Goal: Find specific page/section: Find specific page/section

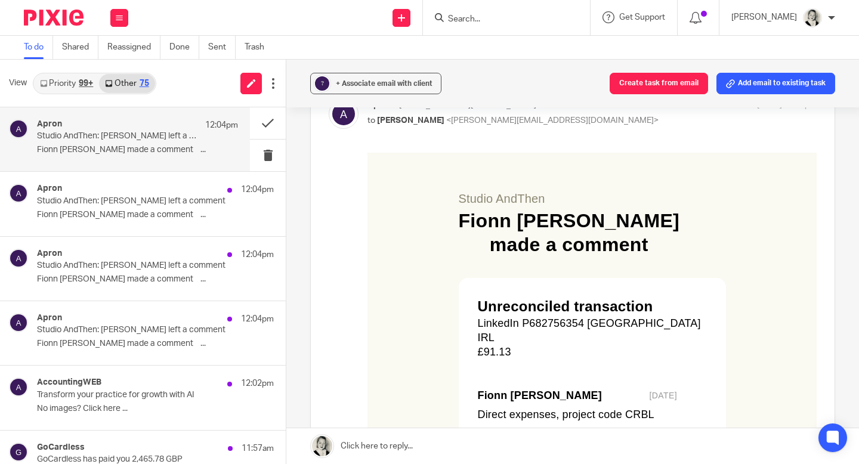
scroll to position [276, 0]
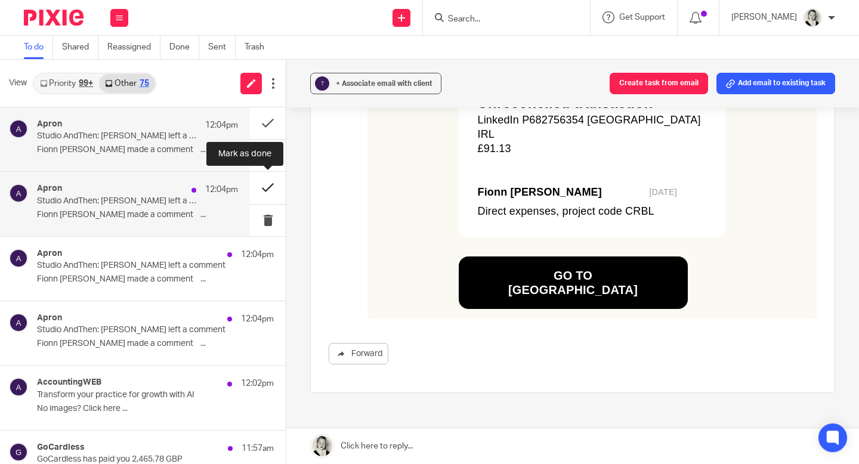
click at [269, 189] on button at bounding box center [268, 188] width 36 height 32
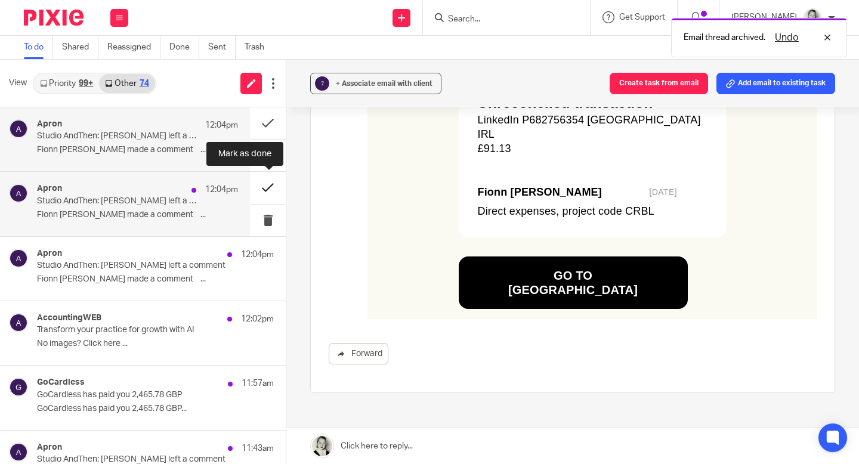
click at [269, 189] on button at bounding box center [268, 188] width 36 height 32
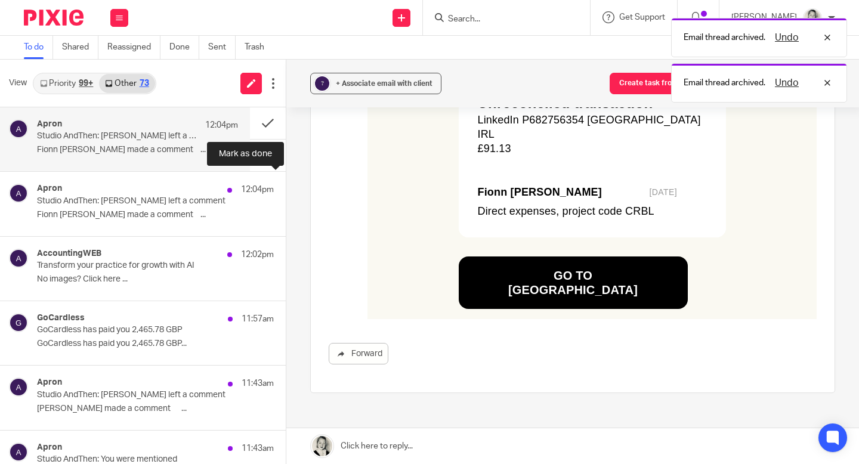
click at [286, 189] on button at bounding box center [291, 188] width 10 height 32
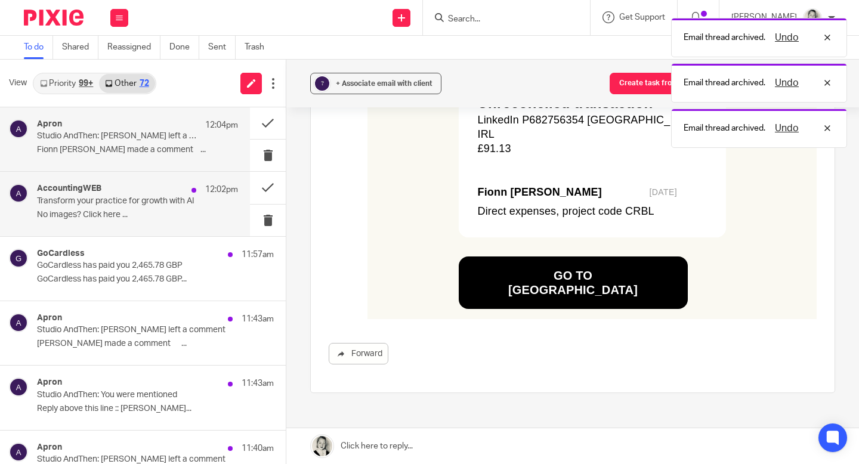
click at [154, 210] on p "No images? Click here ..." at bounding box center [137, 215] width 201 height 10
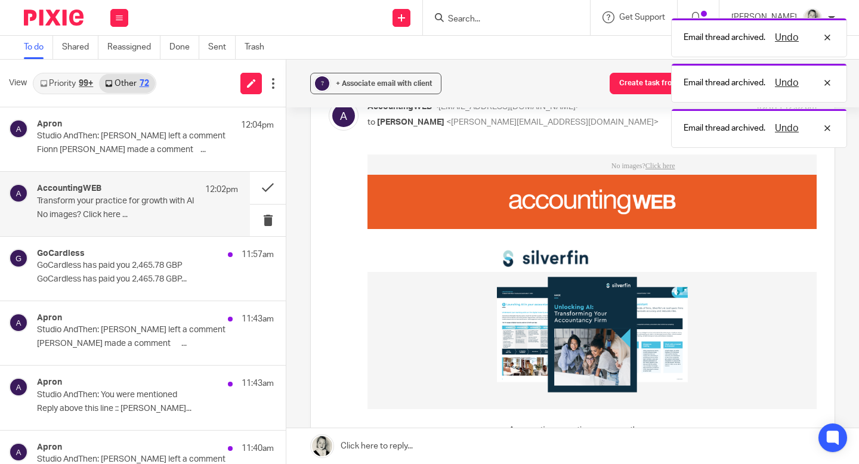
scroll to position [190, 0]
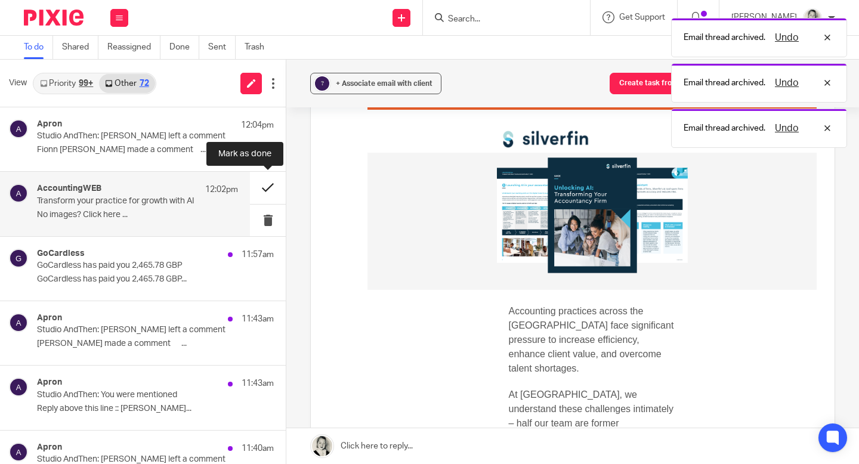
click at [266, 189] on button at bounding box center [268, 188] width 36 height 32
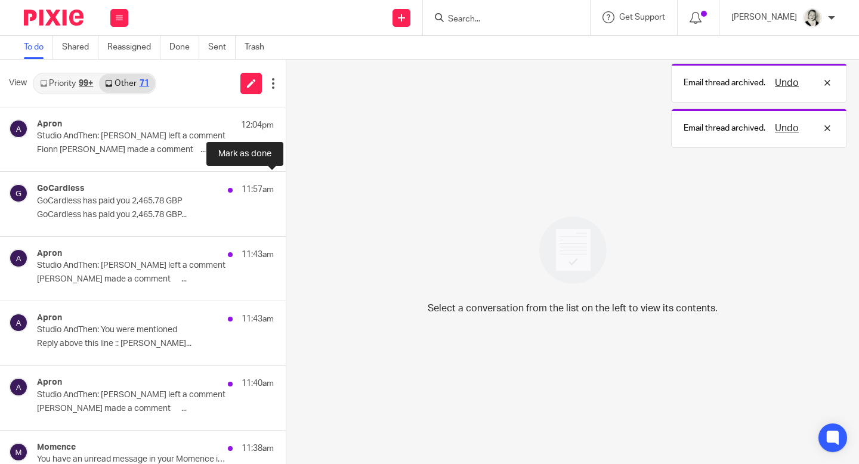
click at [286, 189] on button at bounding box center [291, 188] width 10 height 32
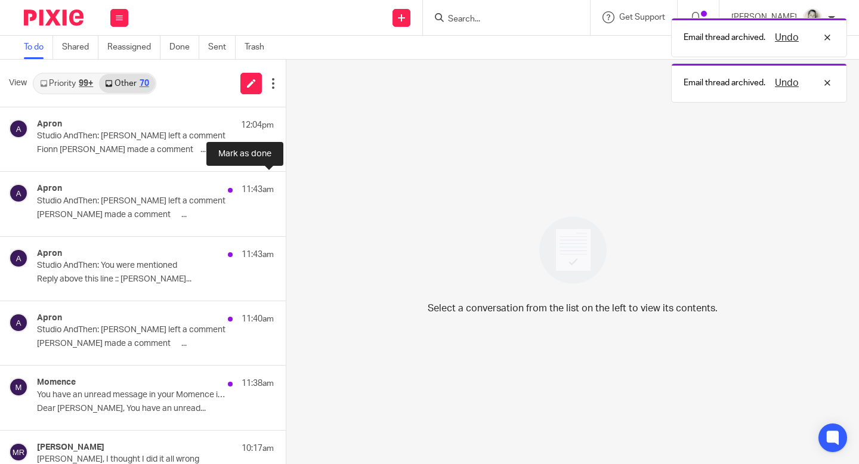
click at [286, 189] on button at bounding box center [291, 188] width 10 height 32
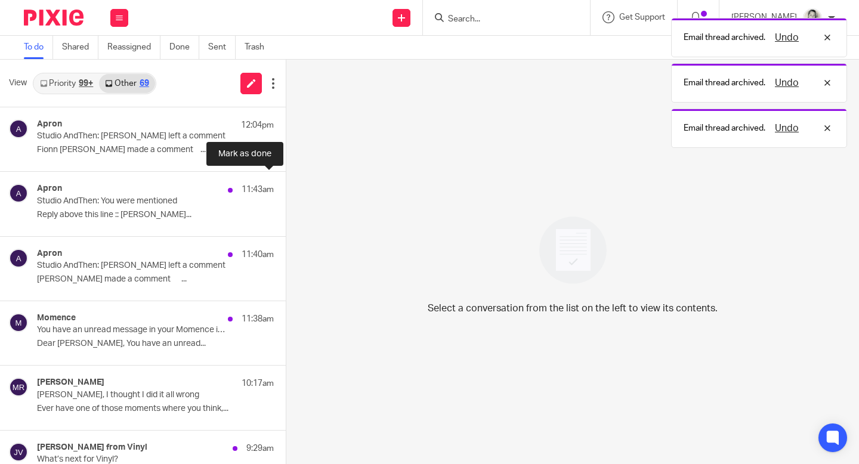
click at [286, 189] on button at bounding box center [291, 188] width 10 height 32
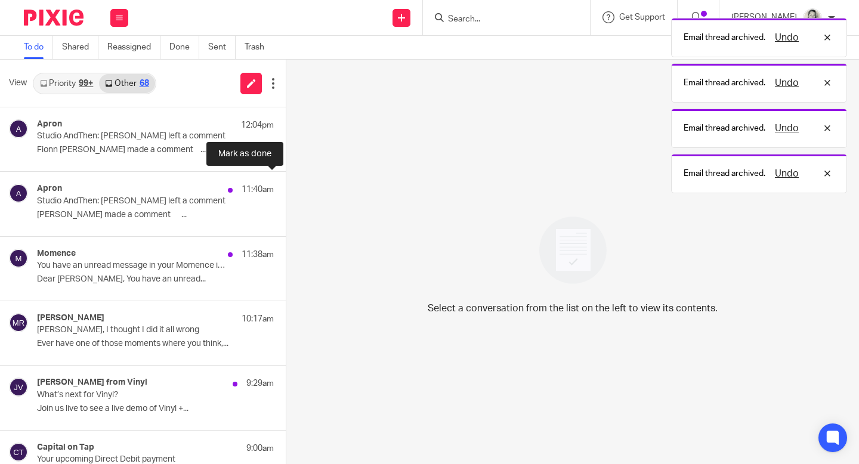
click at [286, 189] on button at bounding box center [291, 188] width 10 height 32
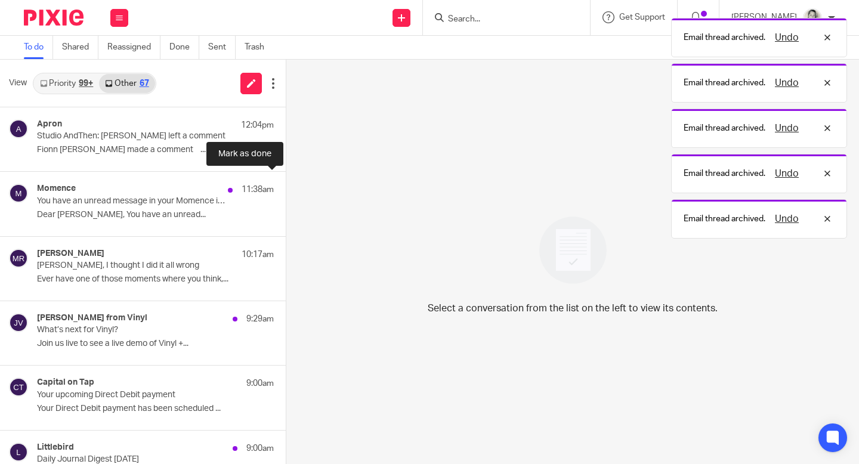
click at [286, 189] on button at bounding box center [291, 188] width 10 height 32
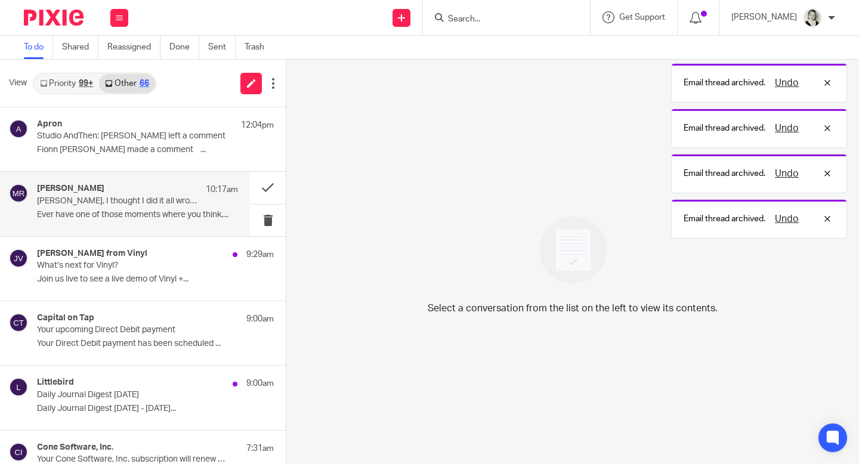
click at [122, 207] on div "Mel Robbins 10:17am Gillian, I thought I did it all wrong Ever have one of thos…" at bounding box center [137, 204] width 201 height 40
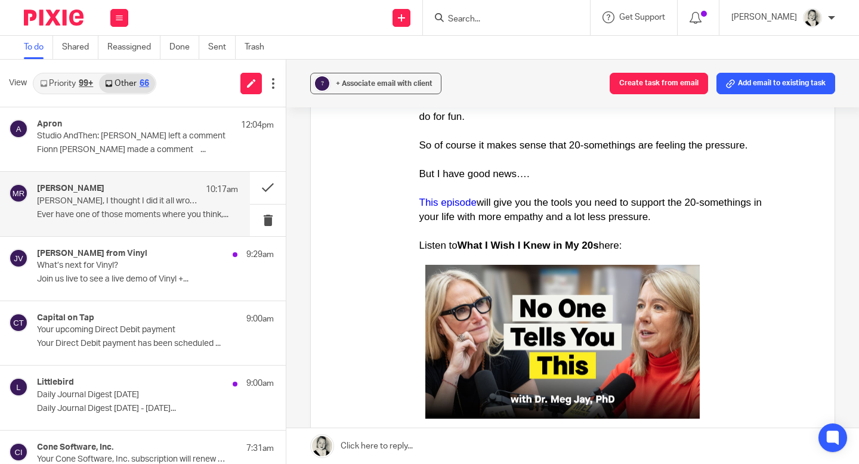
scroll to position [1575, 0]
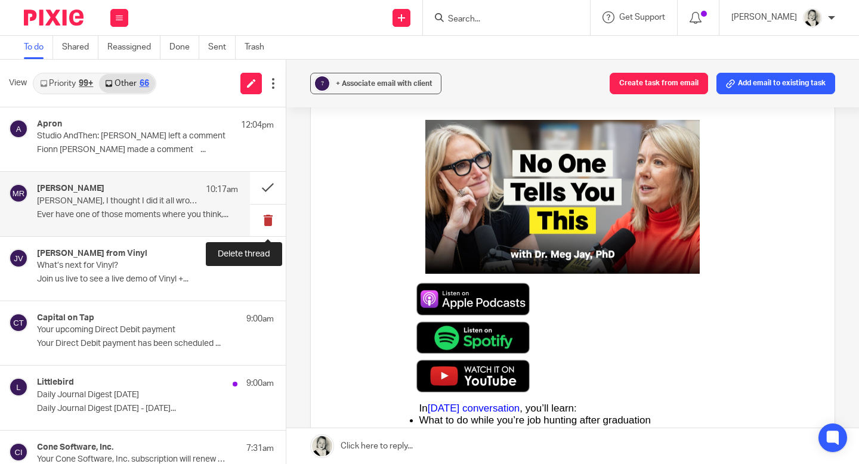
click at [269, 221] on button at bounding box center [268, 221] width 36 height 32
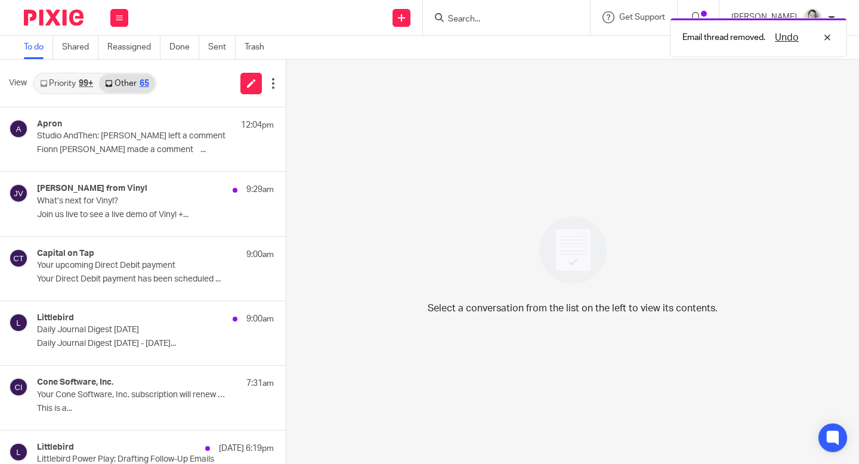
click at [79, 81] on div "99+" at bounding box center [86, 83] width 14 height 8
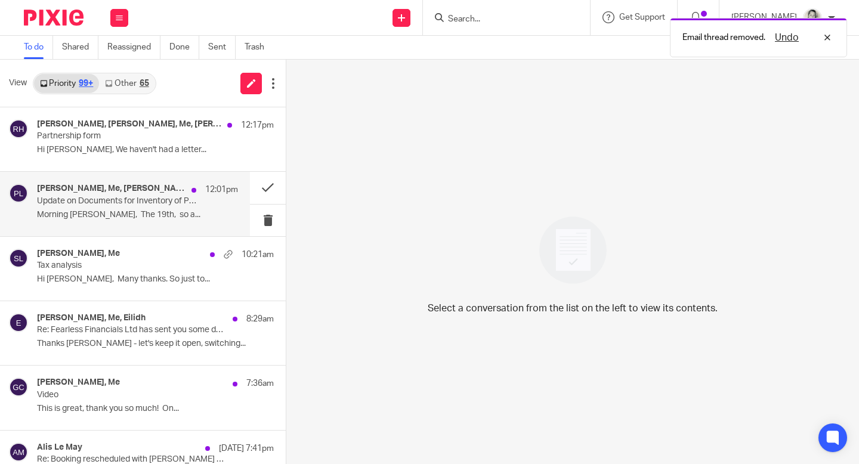
click at [147, 215] on p "Morning Gillian, The 19th, so a..." at bounding box center [137, 215] width 201 height 10
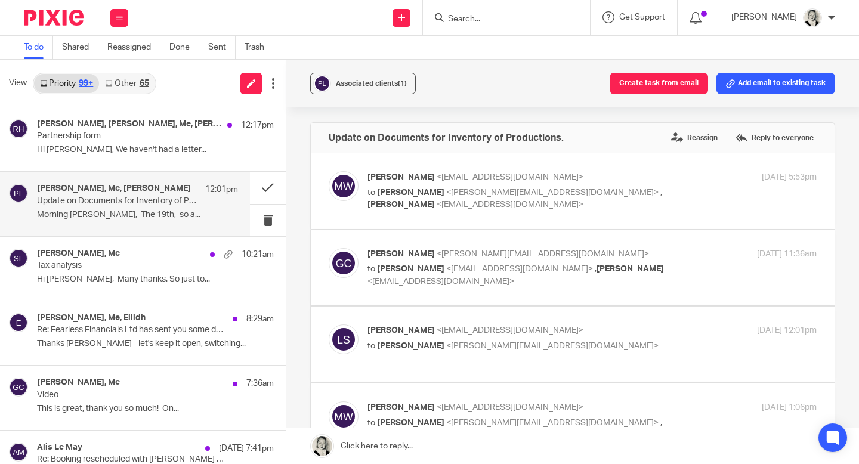
scroll to position [0, 0]
click at [539, 21] on input "Search" at bounding box center [500, 19] width 107 height 11
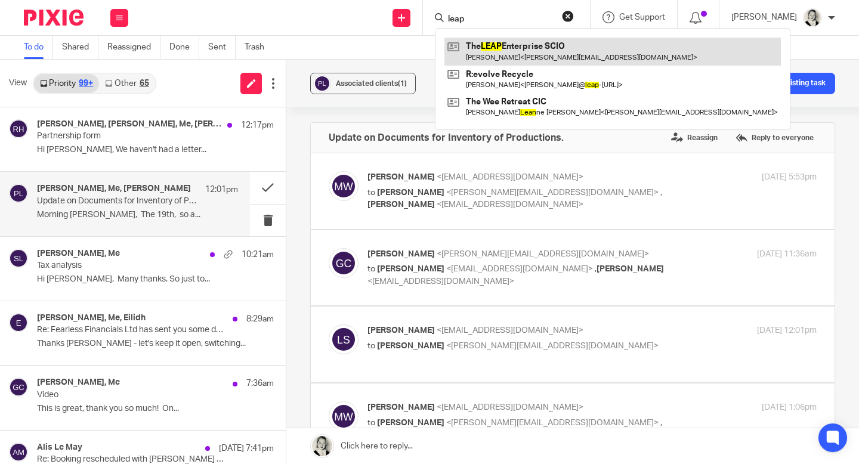
type input "leap"
click at [550, 50] on link at bounding box center [613, 51] width 337 height 27
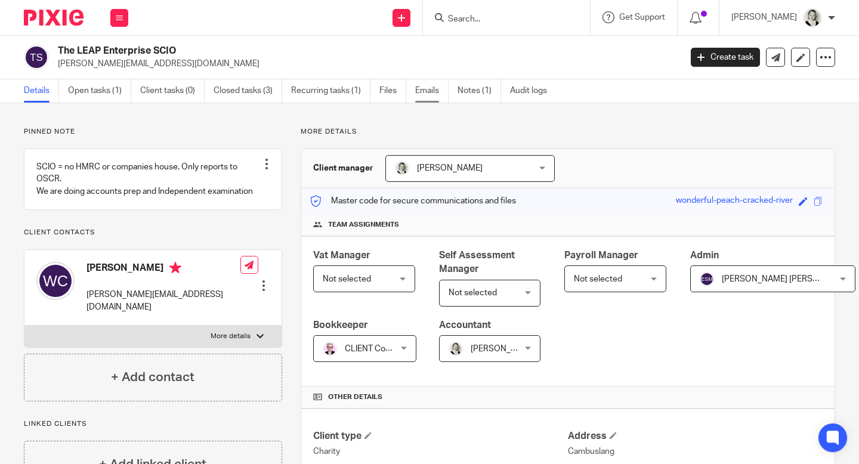
click at [424, 90] on link "Emails" at bounding box center [431, 90] width 33 height 23
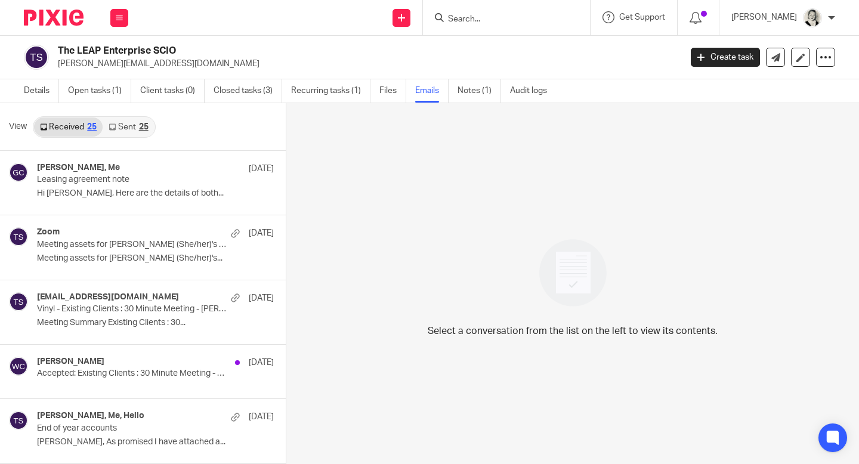
click at [127, 127] on link "Sent 25" at bounding box center [128, 127] width 51 height 19
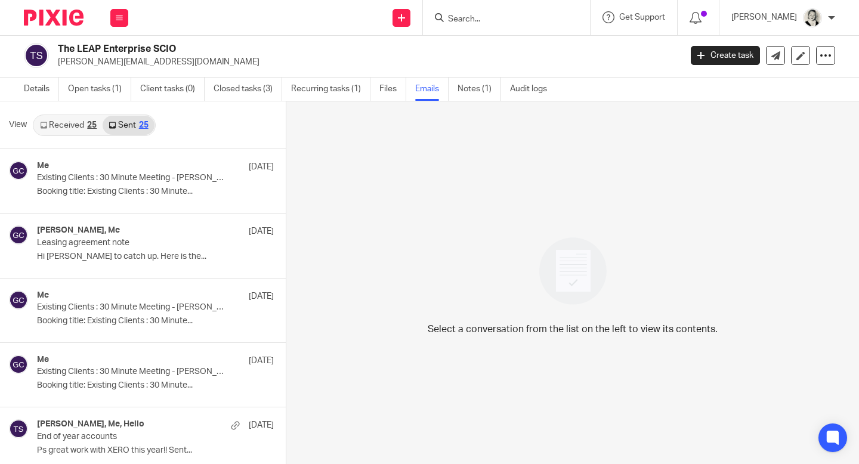
click at [62, 136] on div "View Received 25 Sent 25" at bounding box center [143, 125] width 286 height 48
click at [74, 128] on link "Received 25" at bounding box center [68, 125] width 69 height 19
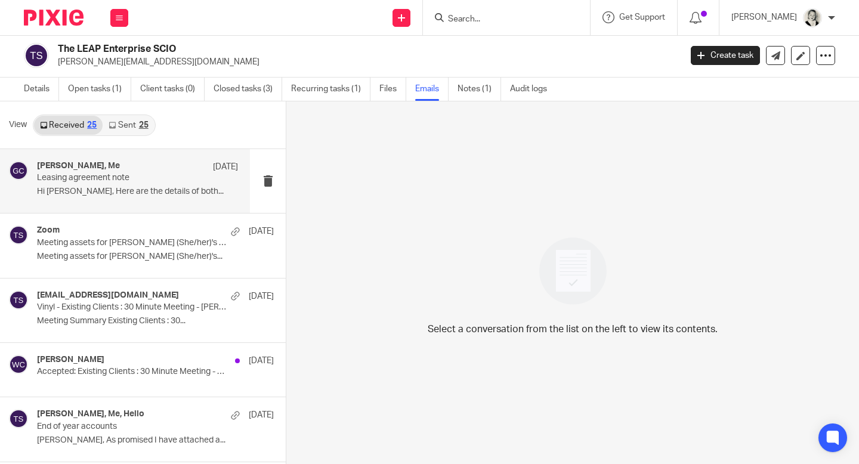
click at [107, 187] on p "Hi [PERSON_NAME], Here are the details of both..." at bounding box center [137, 192] width 201 height 10
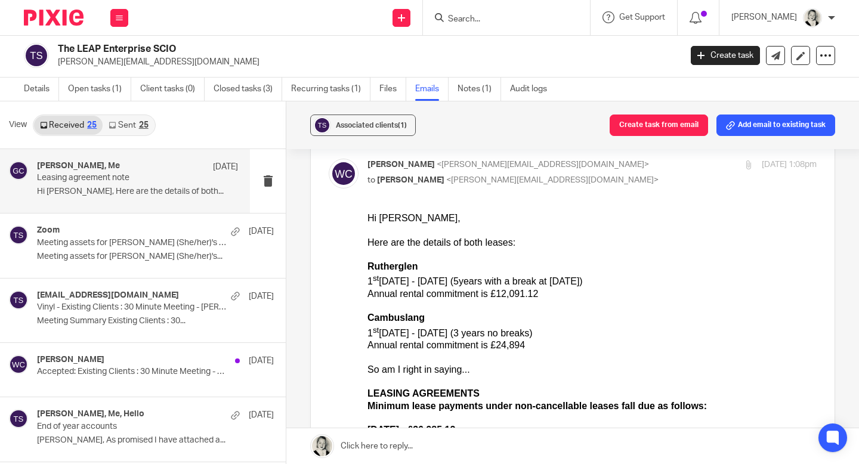
scroll to position [0, 0]
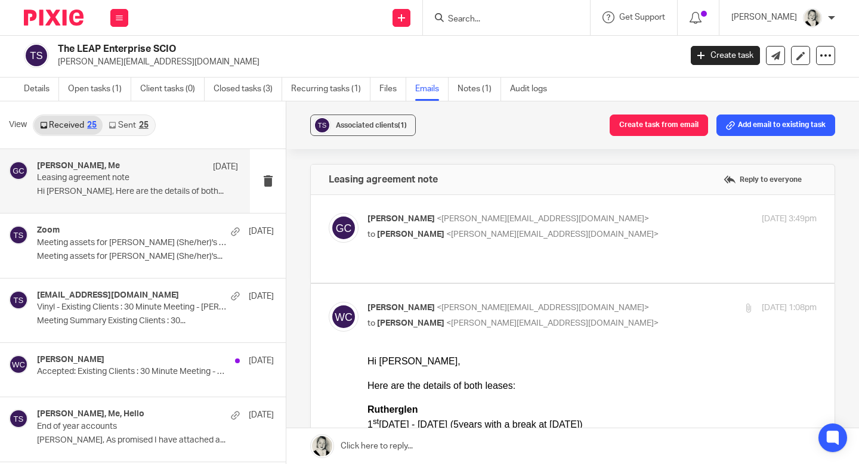
click at [461, 221] on span "<[PERSON_NAME][EMAIL_ADDRESS][DOMAIN_NAME]>" at bounding box center [543, 219] width 212 height 8
checkbox input "true"
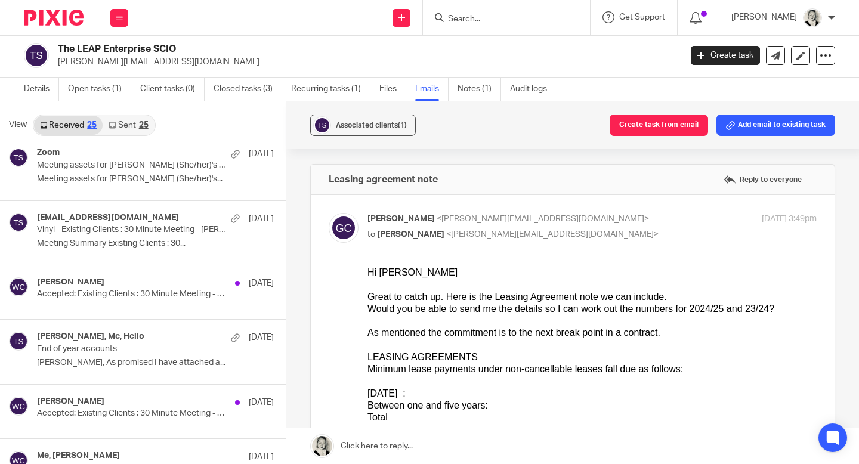
scroll to position [88, 0]
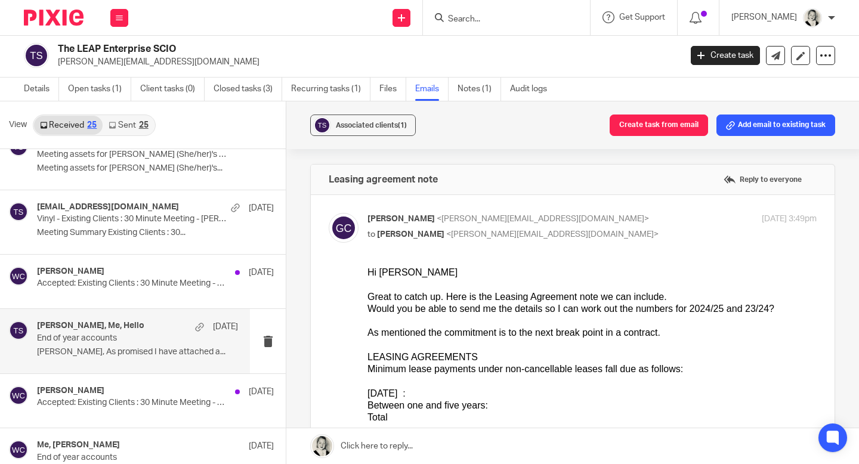
click at [157, 323] on div "[PERSON_NAME], Me, Hello [DATE]" at bounding box center [137, 327] width 201 height 12
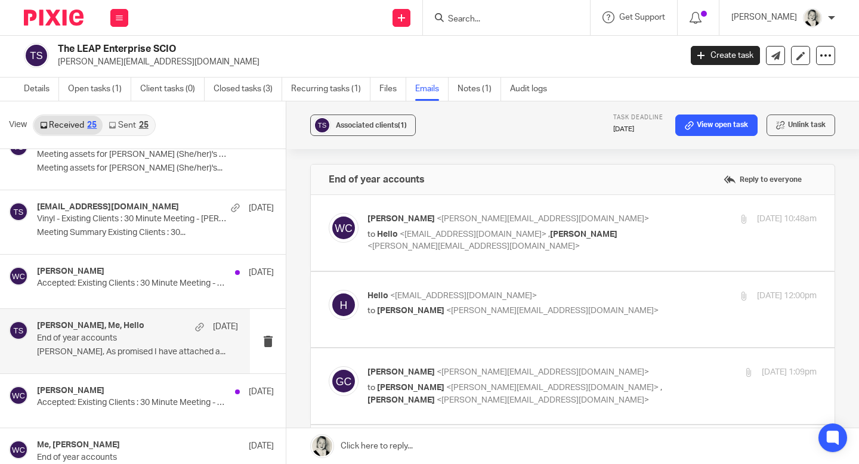
scroll to position [0, 0]
click at [455, 232] on span "<[EMAIL_ADDRESS][DOMAIN_NAME]>" at bounding box center [473, 234] width 147 height 8
checkbox input "true"
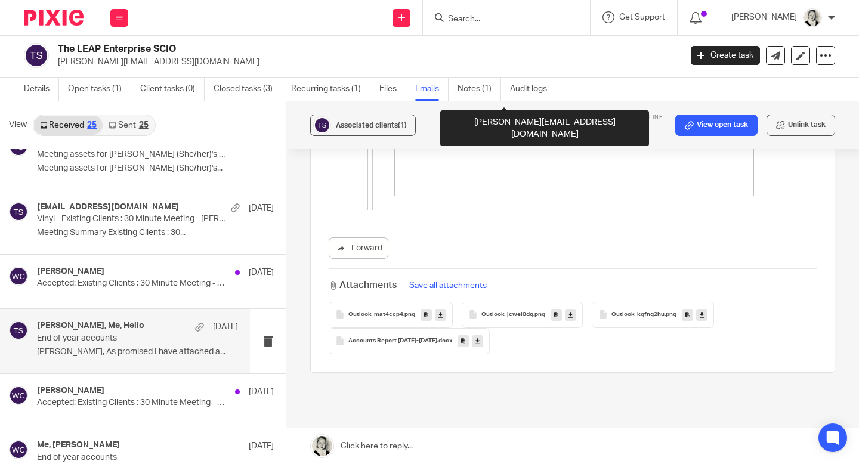
scroll to position [3271, 0]
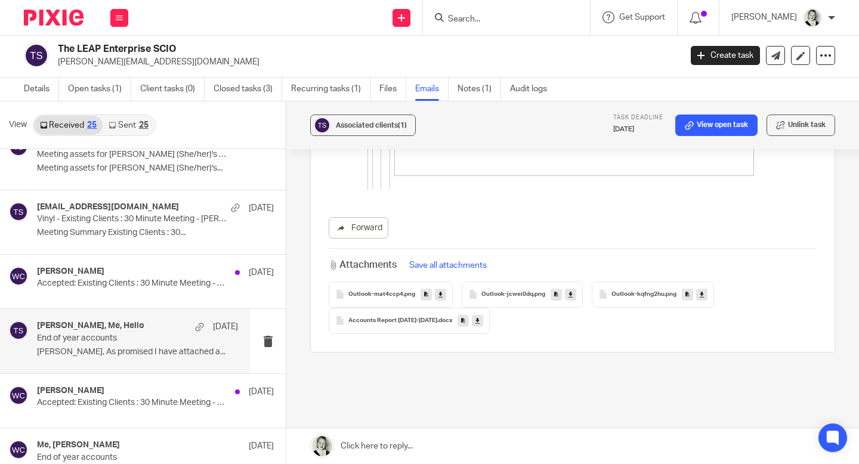
click at [476, 316] on icon at bounding box center [478, 320] width 4 height 9
click at [122, 22] on button at bounding box center [119, 18] width 18 height 18
click at [119, 73] on link "Email" at bounding box center [113, 73] width 20 height 8
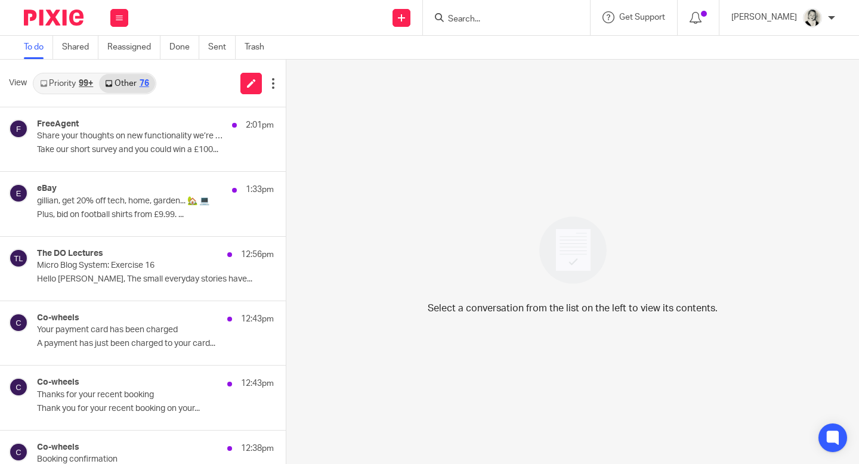
click at [161, 145] on p "Take our short survey and you could win a £100..." at bounding box center [155, 150] width 237 height 10
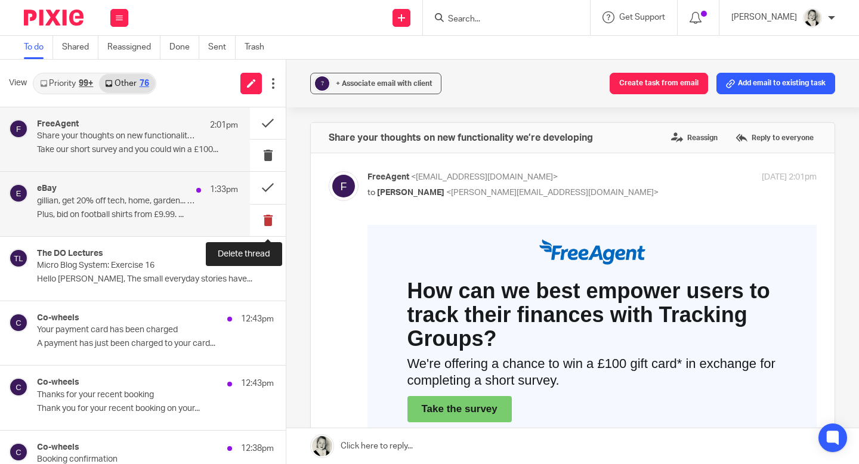
click at [267, 221] on button at bounding box center [268, 221] width 36 height 32
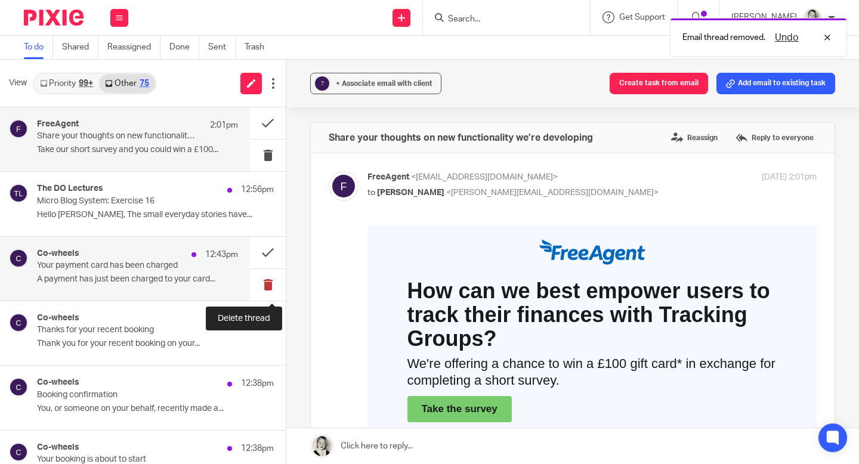
click at [267, 279] on button at bounding box center [268, 285] width 36 height 32
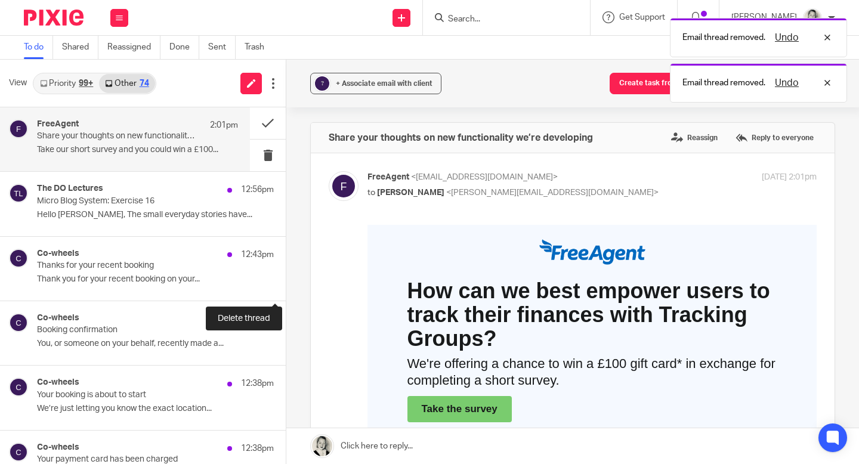
click at [286, 279] on button at bounding box center [291, 285] width 10 height 32
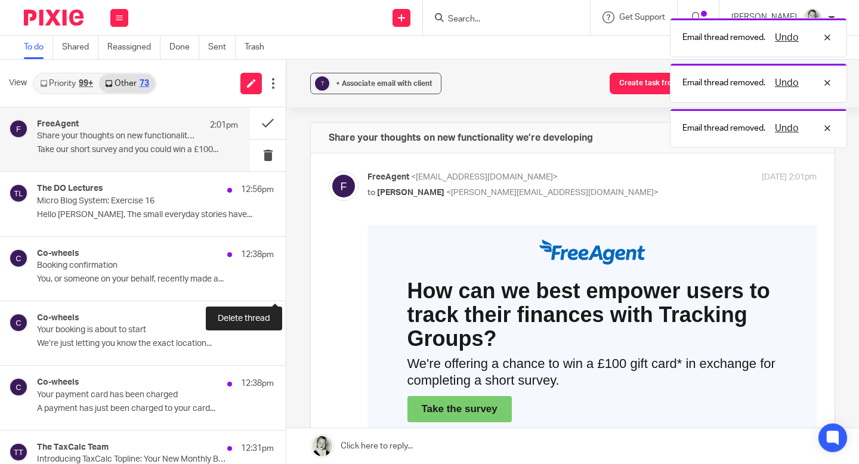
click at [286, 279] on button at bounding box center [291, 285] width 10 height 32
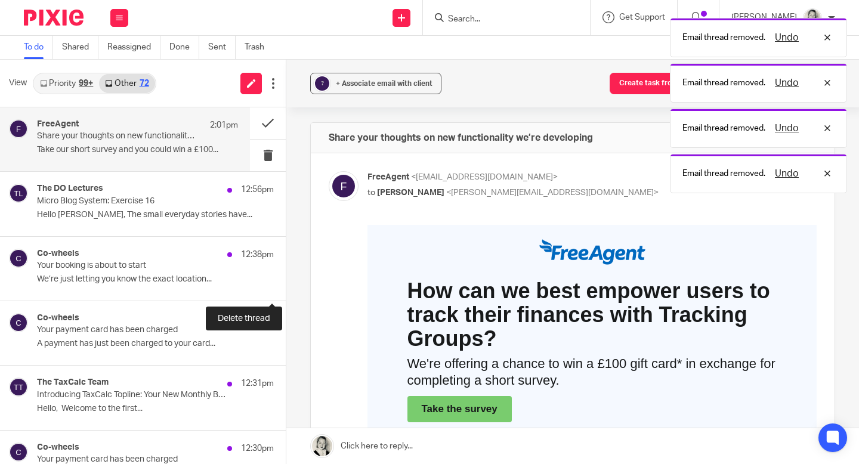
click at [286, 279] on button at bounding box center [291, 285] width 10 height 32
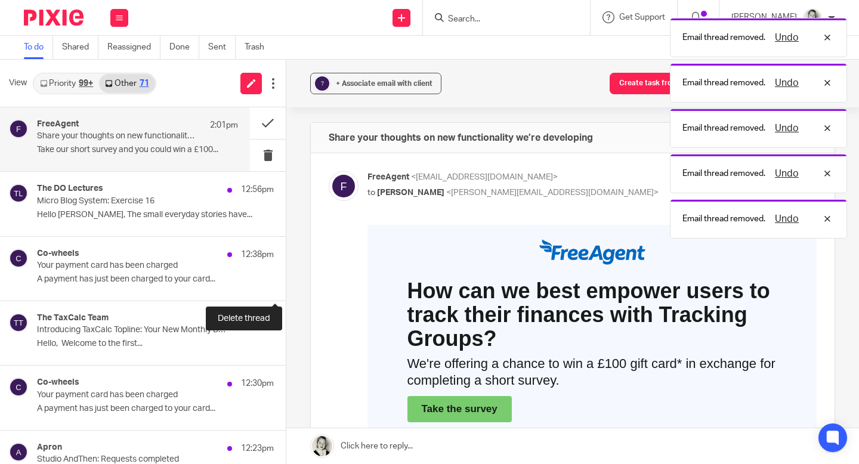
click at [286, 279] on button at bounding box center [291, 285] width 10 height 32
